Goal: Find specific page/section: Find specific page/section

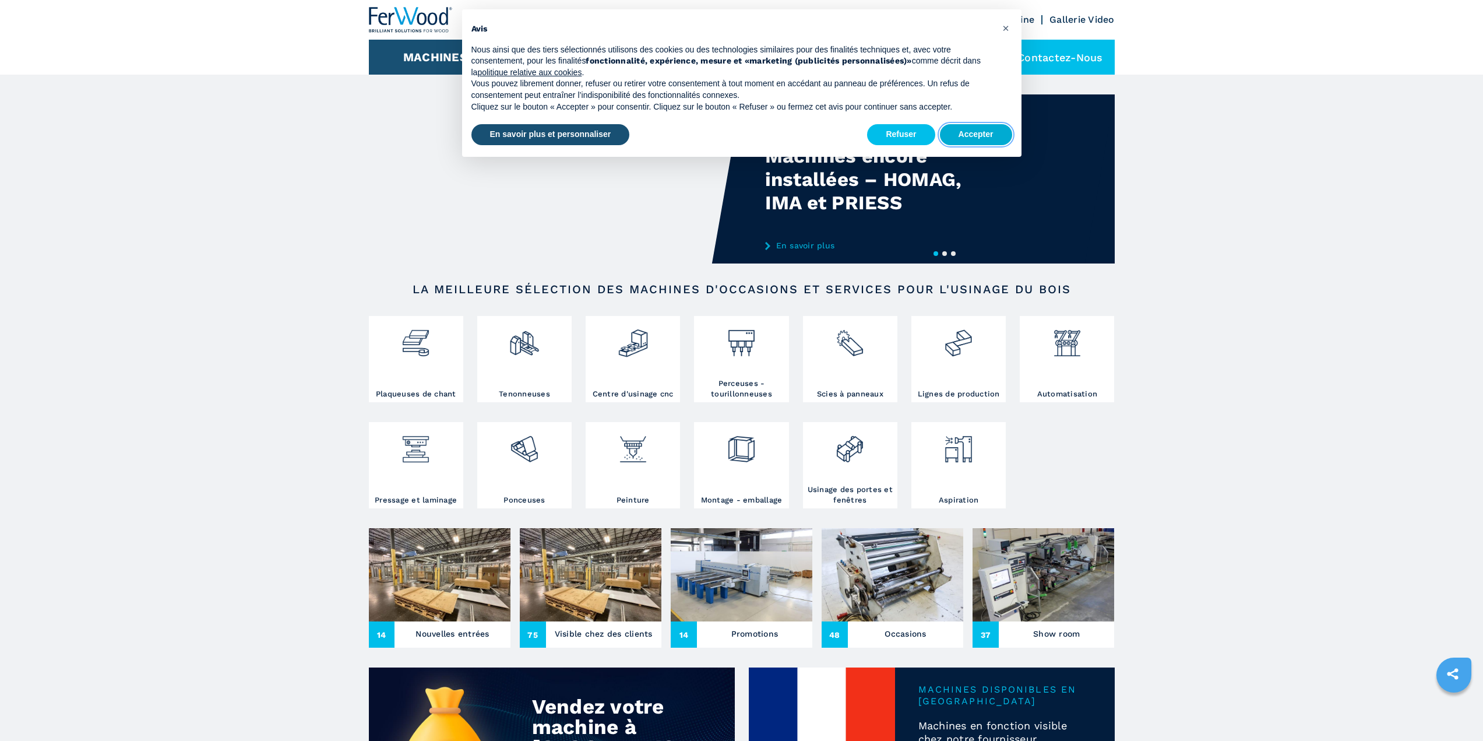
click at [987, 136] on button "Accepter" at bounding box center [976, 134] width 72 height 21
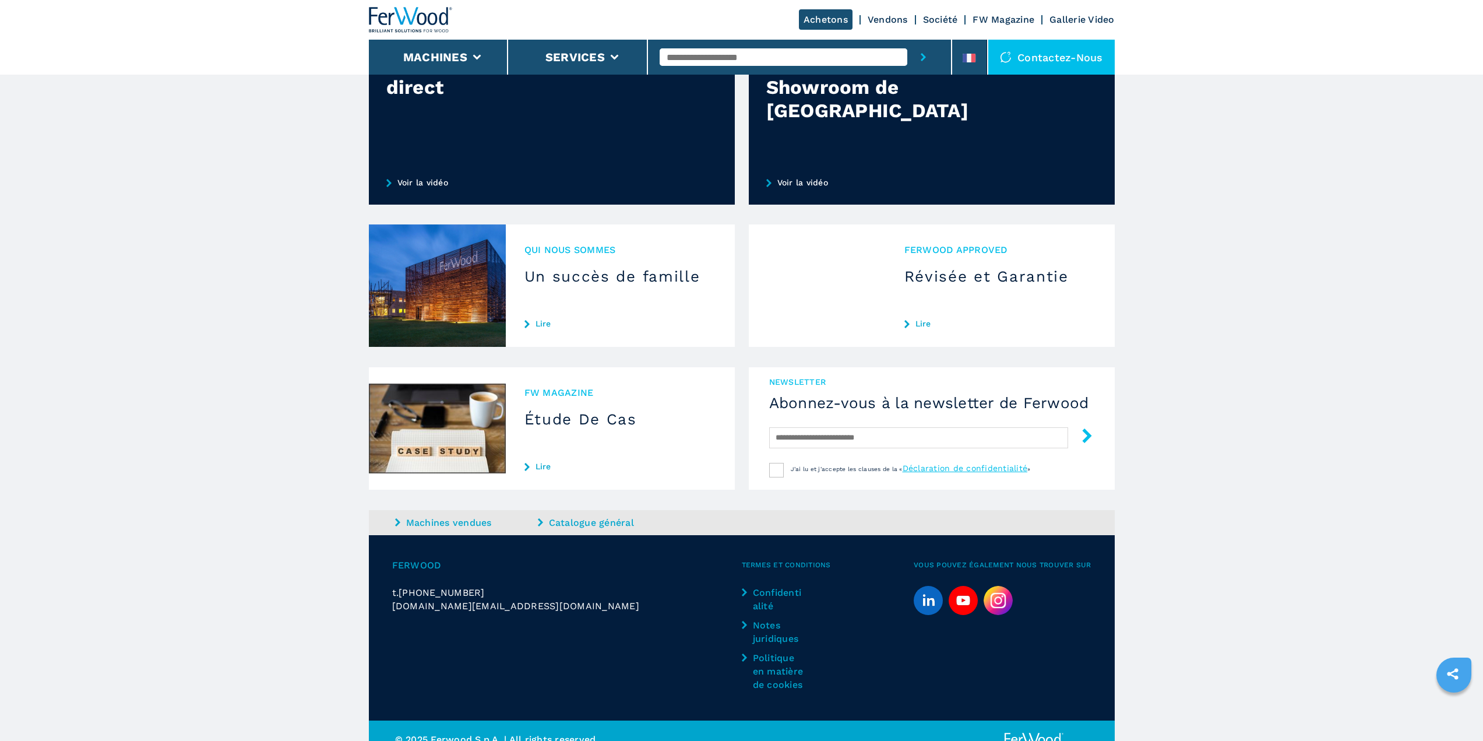
scroll to position [920, 0]
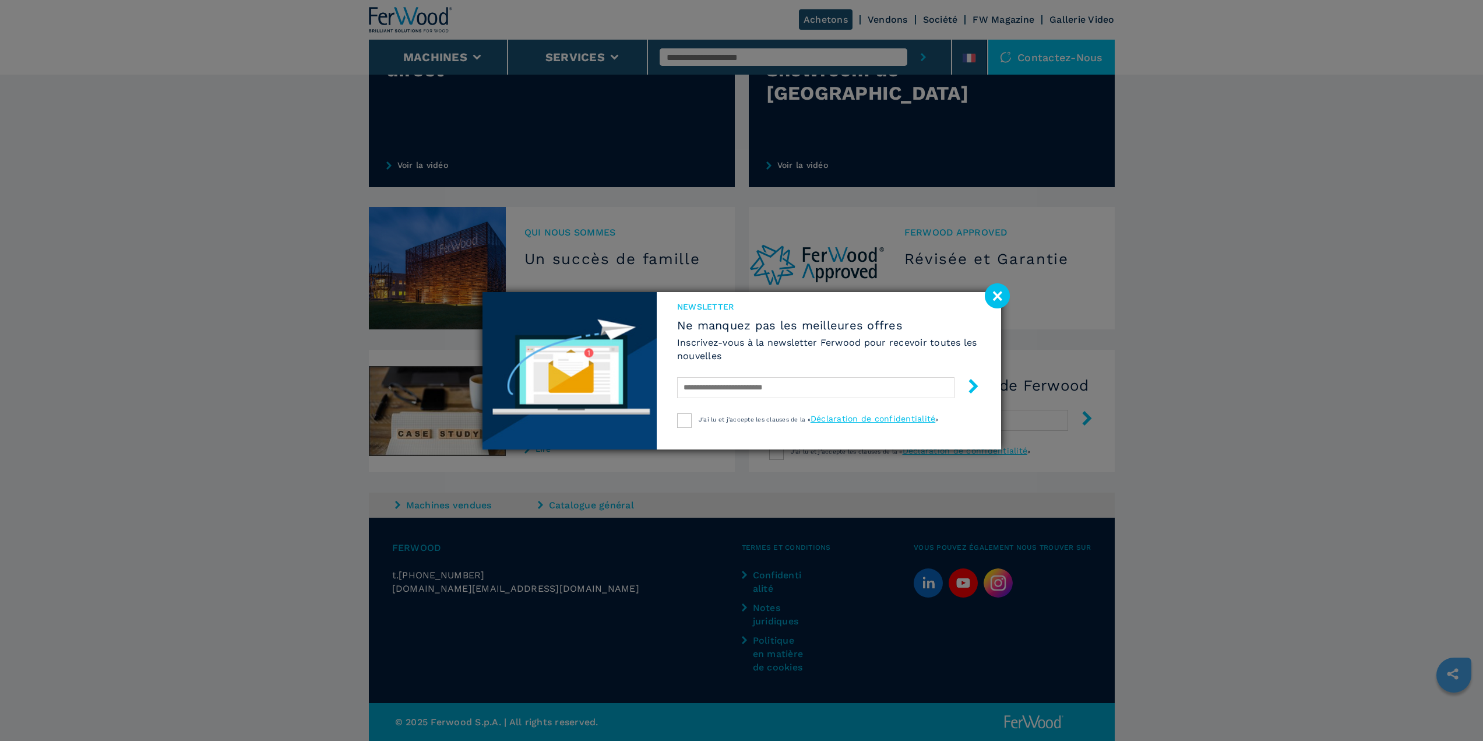
click at [989, 291] on image at bounding box center [997, 295] width 25 height 25
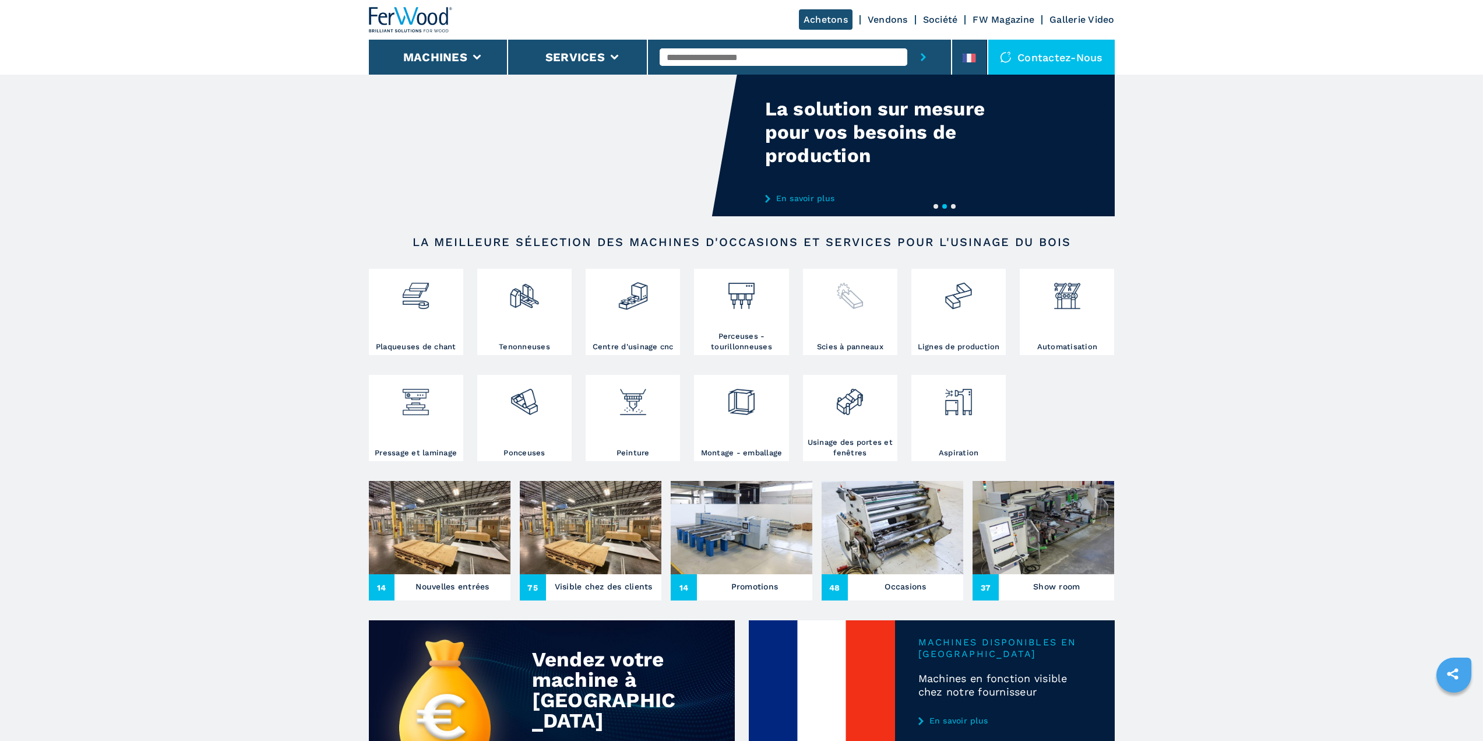
scroll to position [0, 0]
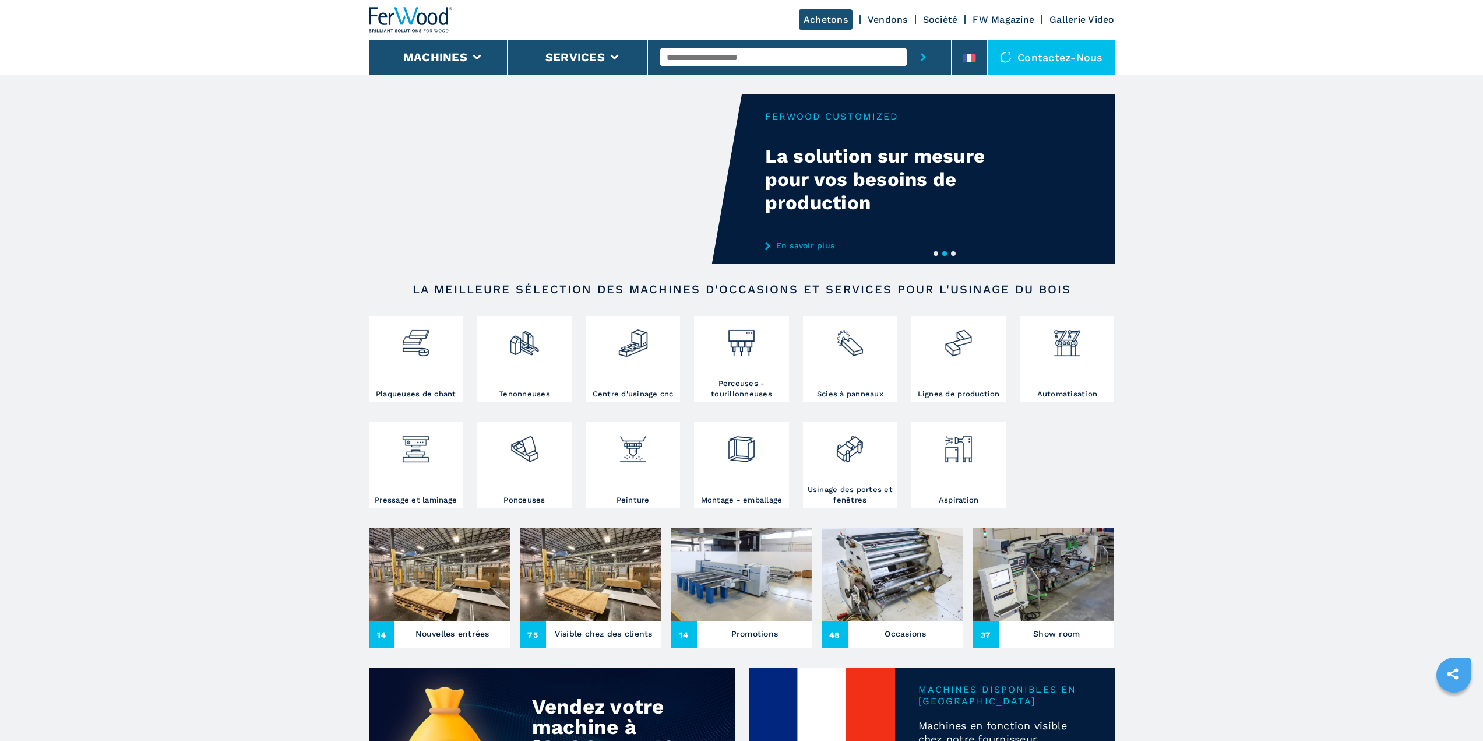
click at [931, 17] on link "Société" at bounding box center [940, 19] width 35 height 11
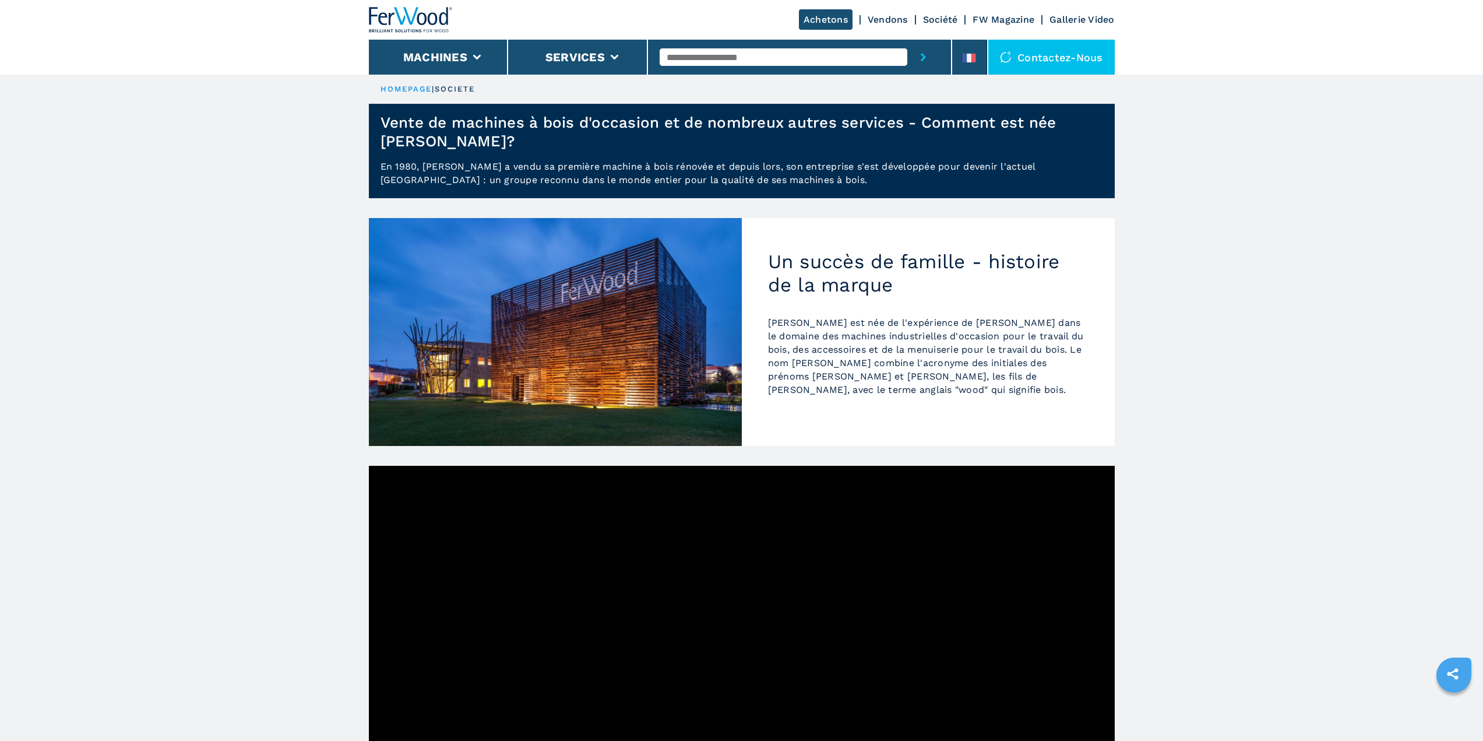
click at [448, 17] on img at bounding box center [411, 20] width 84 height 26
